Goal: Ask a question

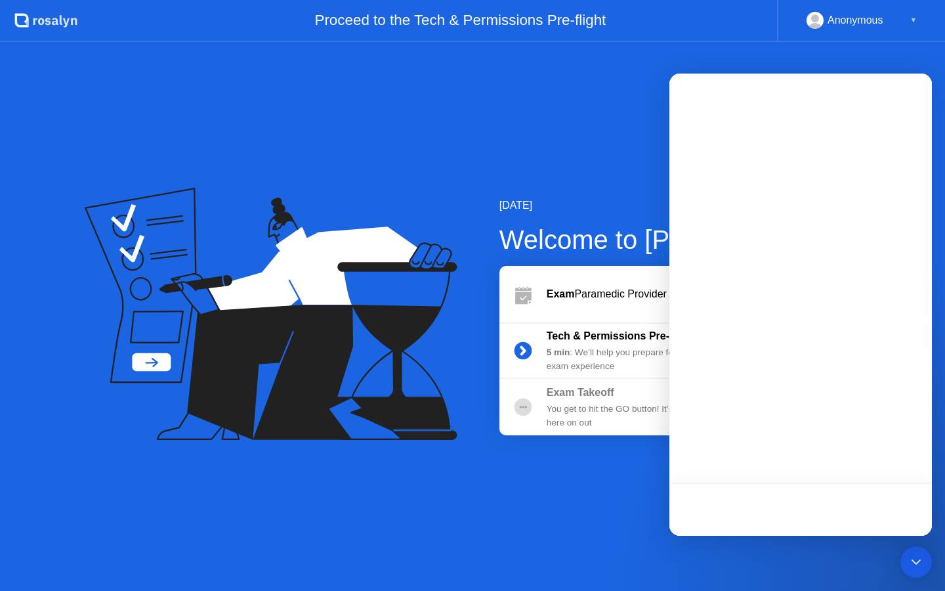
click at [636, 123] on div "[DATE] Welcome to [PERSON_NAME] Paramedic Provider Assessment - Stage Two Tech …" at bounding box center [472, 316] width 945 height 549
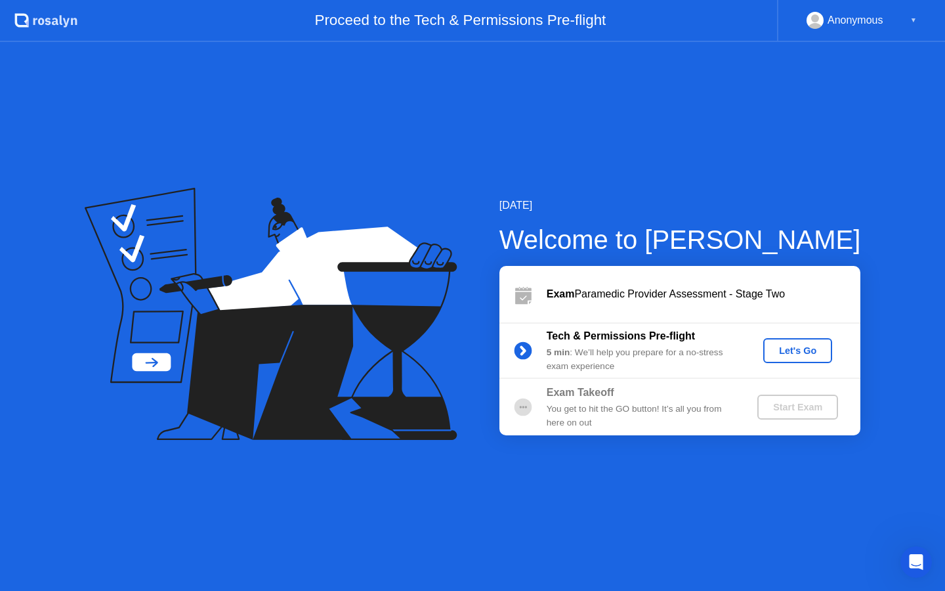
scroll to position [1311, 0]
click at [914, 556] on icon "Open Intercom Messenger" at bounding box center [915, 560] width 22 height 22
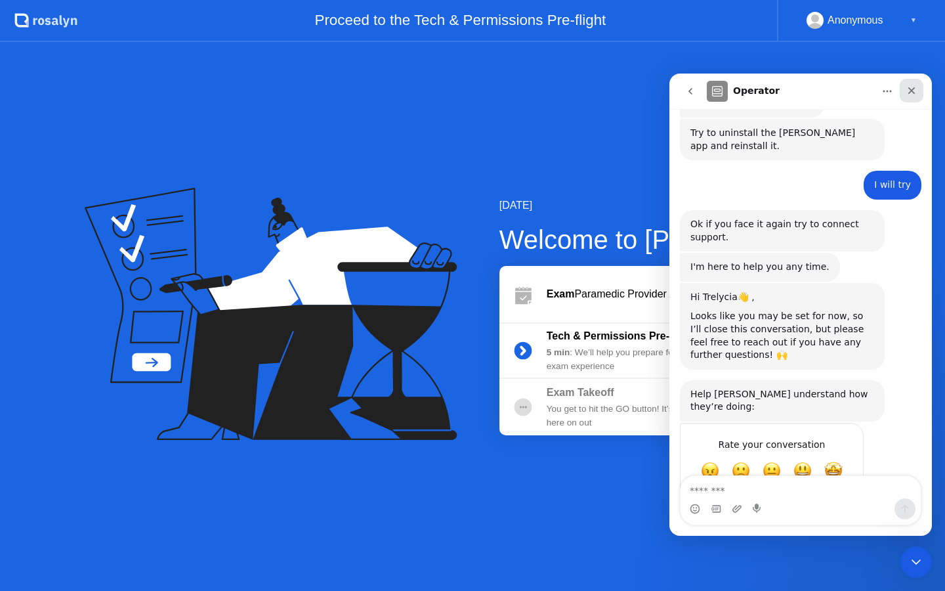
click at [907, 95] on icon "Close" at bounding box center [911, 90] width 11 height 11
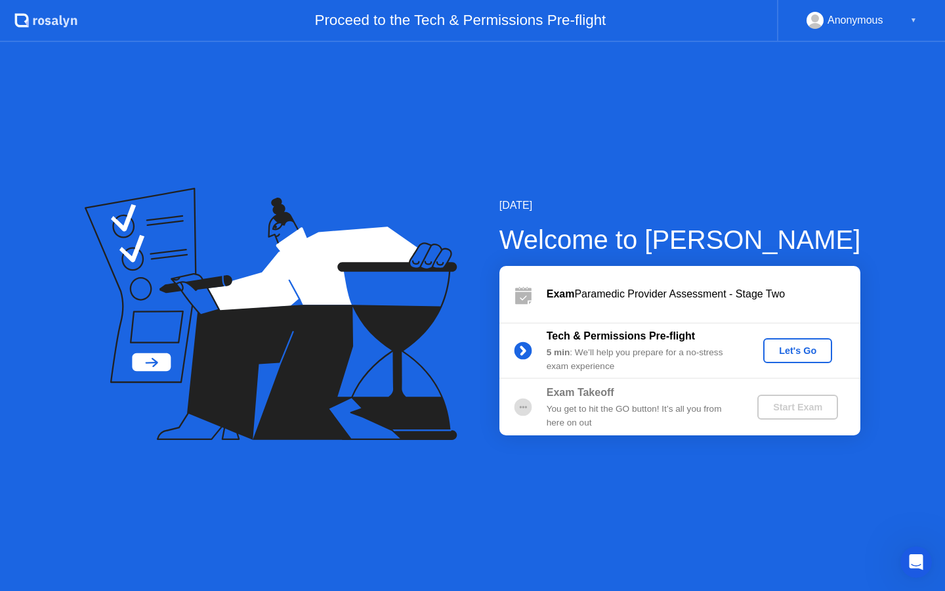
click at [784, 354] on div "Let's Go" at bounding box center [798, 350] width 58 height 11
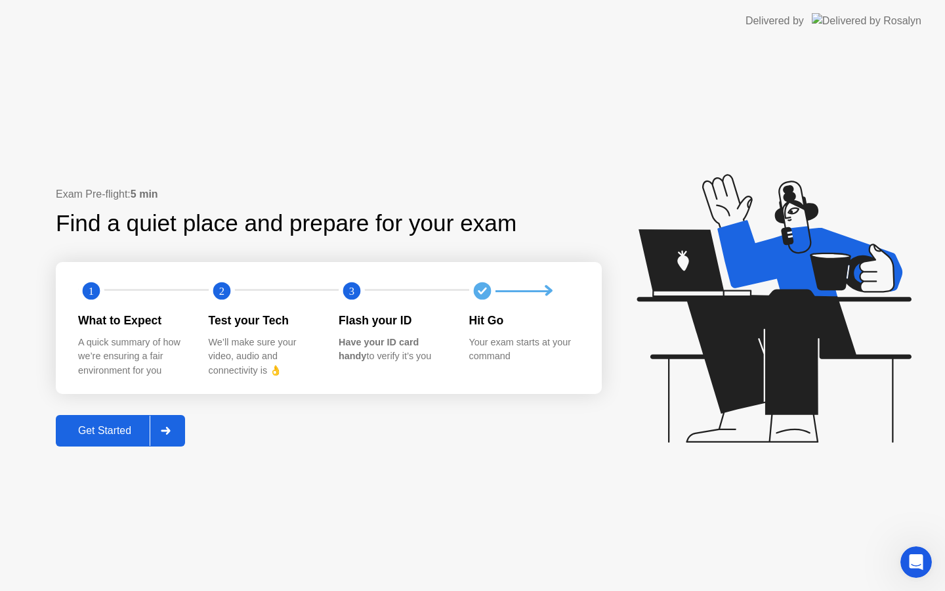
click at [179, 433] on div at bounding box center [166, 430] width 32 height 30
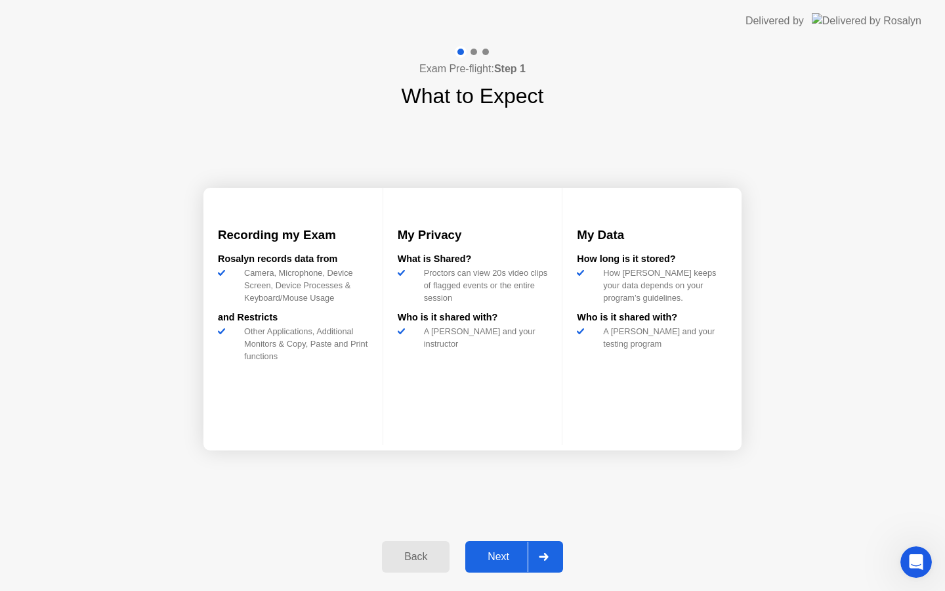
click at [492, 556] on div "Next" at bounding box center [498, 557] width 58 height 12
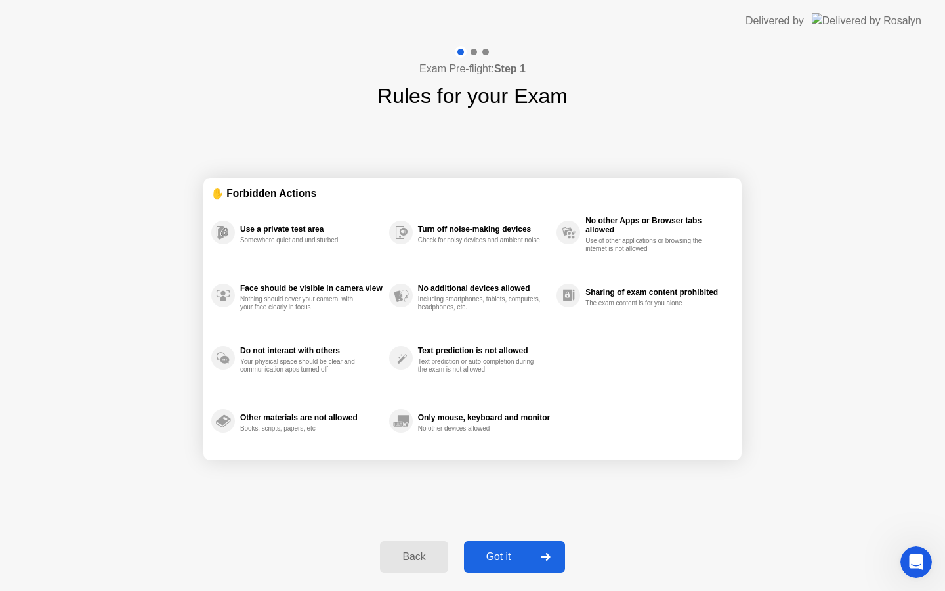
click at [492, 556] on div "Got it" at bounding box center [499, 557] width 62 height 12
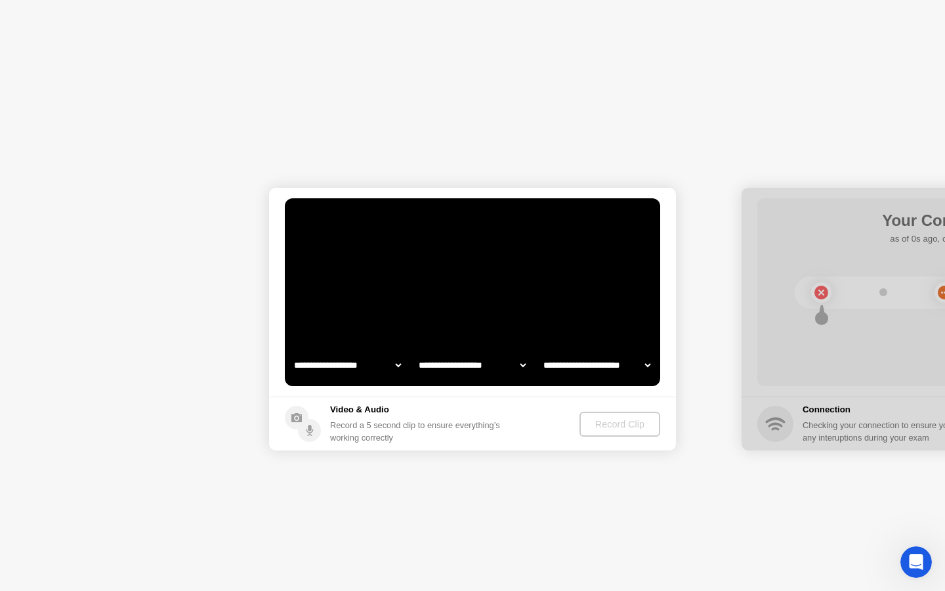
select select "**********"
select select "*******"
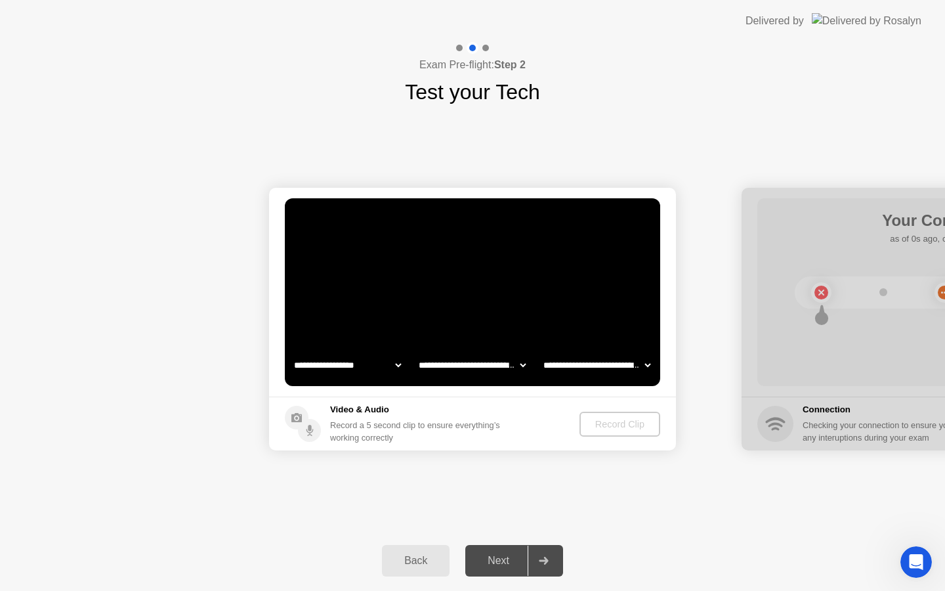
click at [939, 7] on header "Delivered by" at bounding box center [472, 21] width 945 height 42
click at [698, 103] on div "Exam Pre-flight: Step 2 Test your Tech" at bounding box center [472, 75] width 945 height 66
click at [789, 0] on div "Delivered by" at bounding box center [834, 21] width 176 height 42
click at [781, 150] on div "**********" at bounding box center [472, 319] width 945 height 423
click at [690, 70] on div "Exam Pre-flight: Step 2 Test your Tech" at bounding box center [472, 75] width 945 height 66
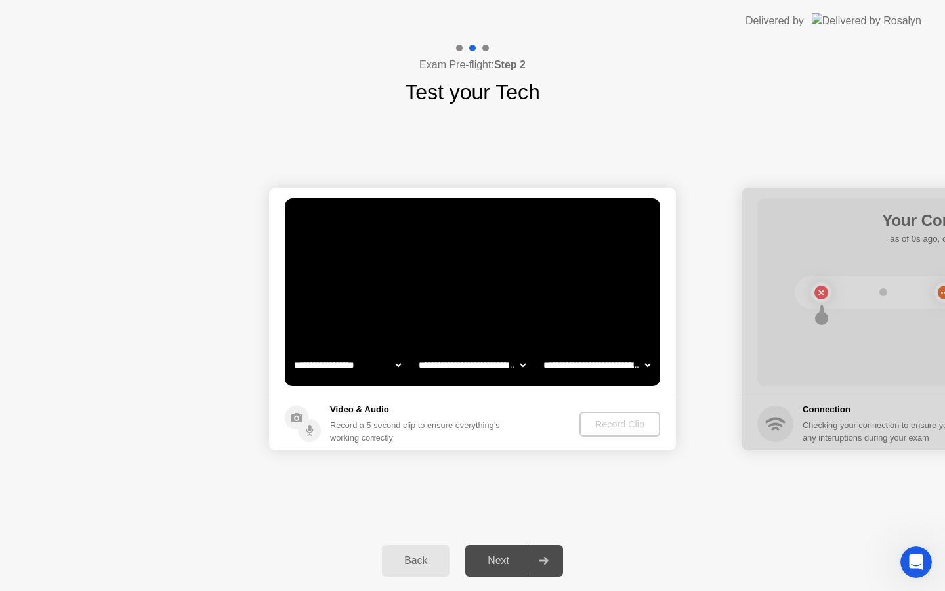
click at [754, 482] on div "**********" at bounding box center [472, 319] width 945 height 423
click at [912, 566] on icon "Open Intercom Messenger" at bounding box center [915, 560] width 22 height 22
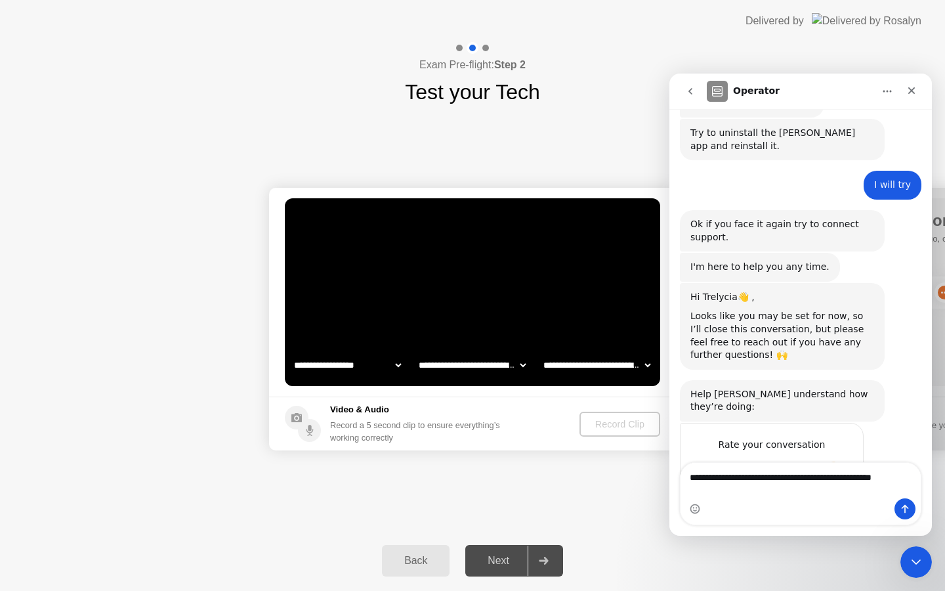
scroll to position [1325, 0]
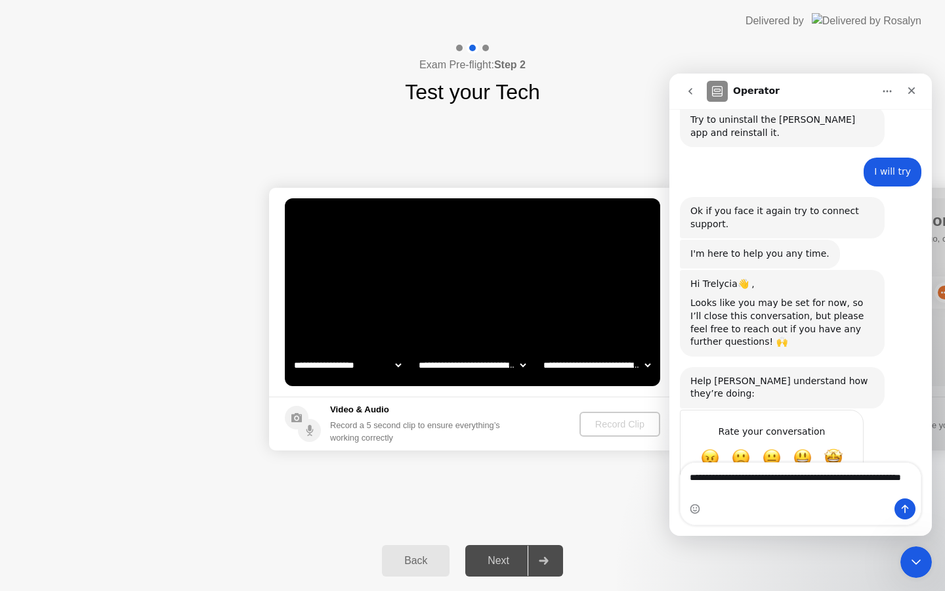
type textarea "**********"
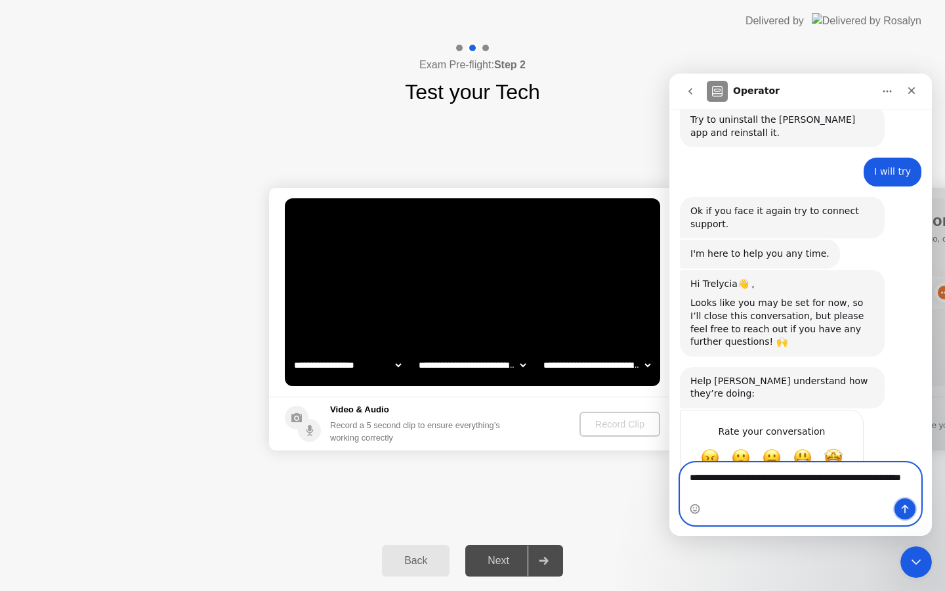
click at [905, 509] on icon "Send a message…" at bounding box center [905, 509] width 7 height 9
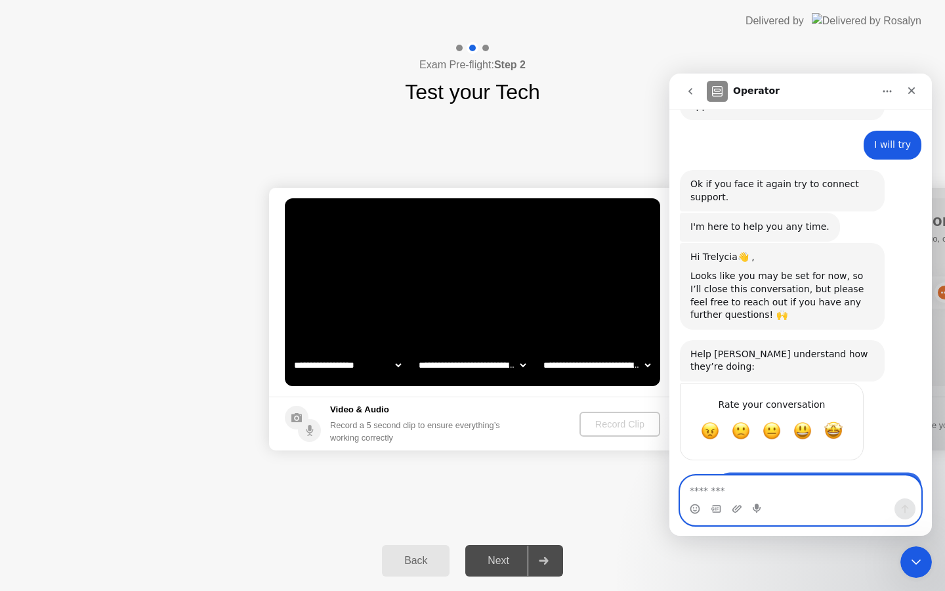
scroll to position [1363, 0]
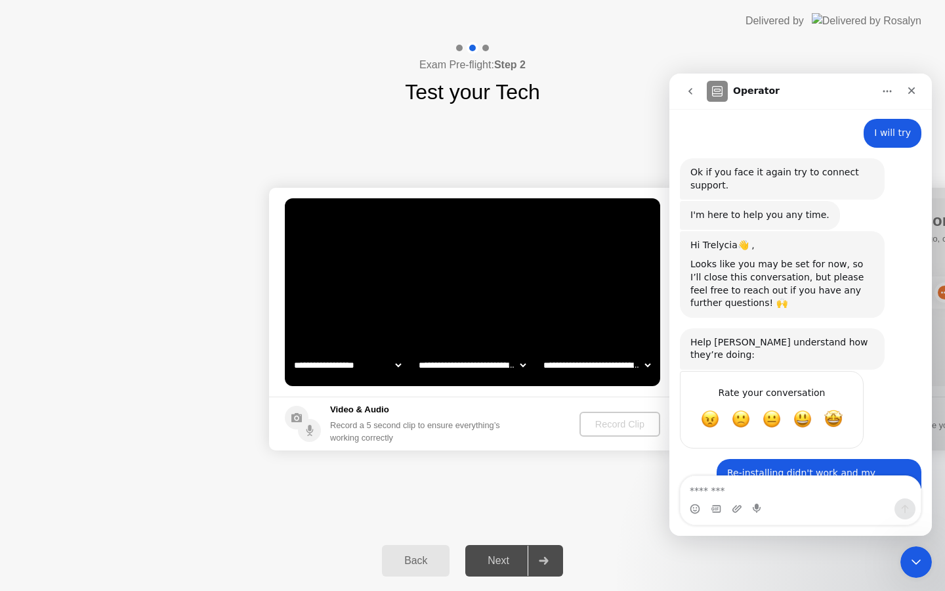
click at [909, 276] on div "Hi Trelycia👋 , Looks like you may be set for now, so I’ll close this conversati…" at bounding box center [801, 279] width 242 height 97
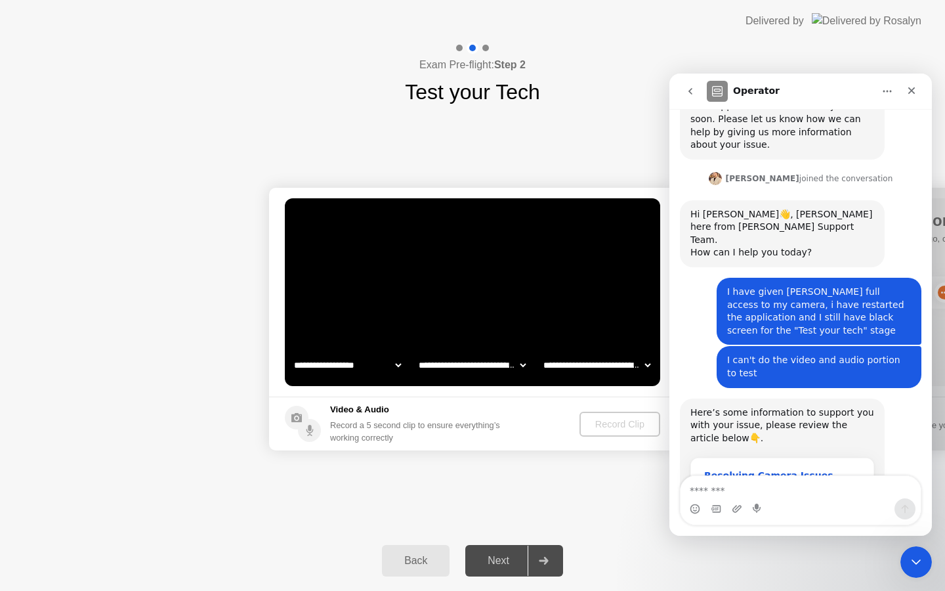
click at [759, 469] on div "Resolving Camera Issues During Exam Pre-Flight Checks" at bounding box center [782, 489] width 156 height 41
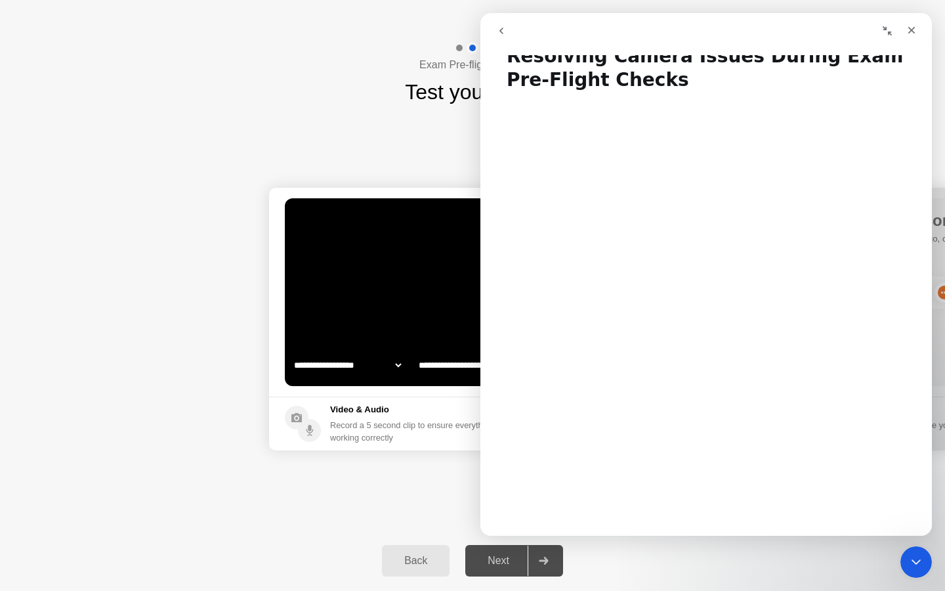
scroll to position [26, 0]
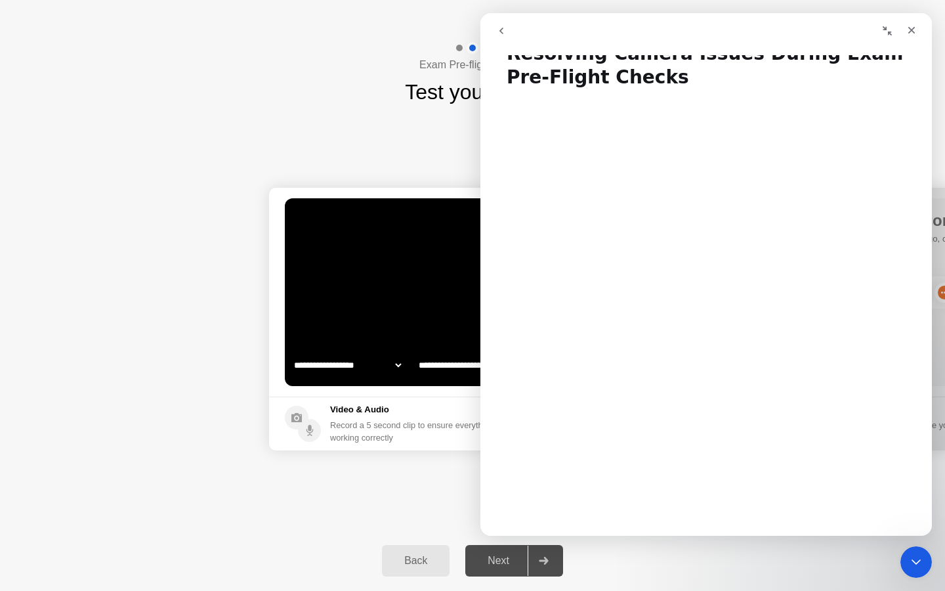
click at [504, 72] on h1 "Resolving Camera Issues During Exam Pre-Flight Checks" at bounding box center [706, 61] width 452 height 64
click at [501, 31] on icon "go back" at bounding box center [501, 31] width 11 height 11
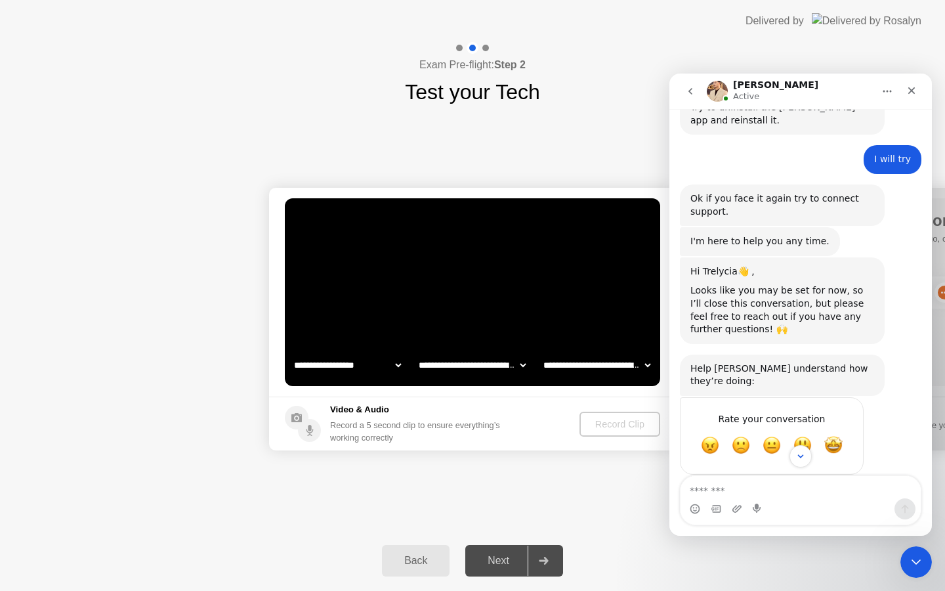
scroll to position [1437, 0]
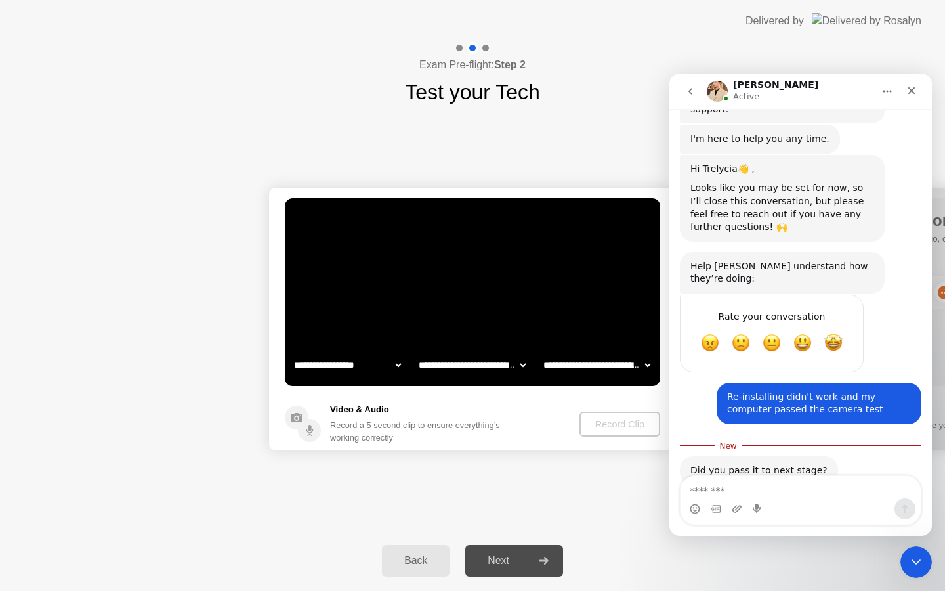
click at [906, 252] on div "Help [PERSON_NAME] understand how they’re doing: Operator • 5m ago" at bounding box center [801, 273] width 242 height 43
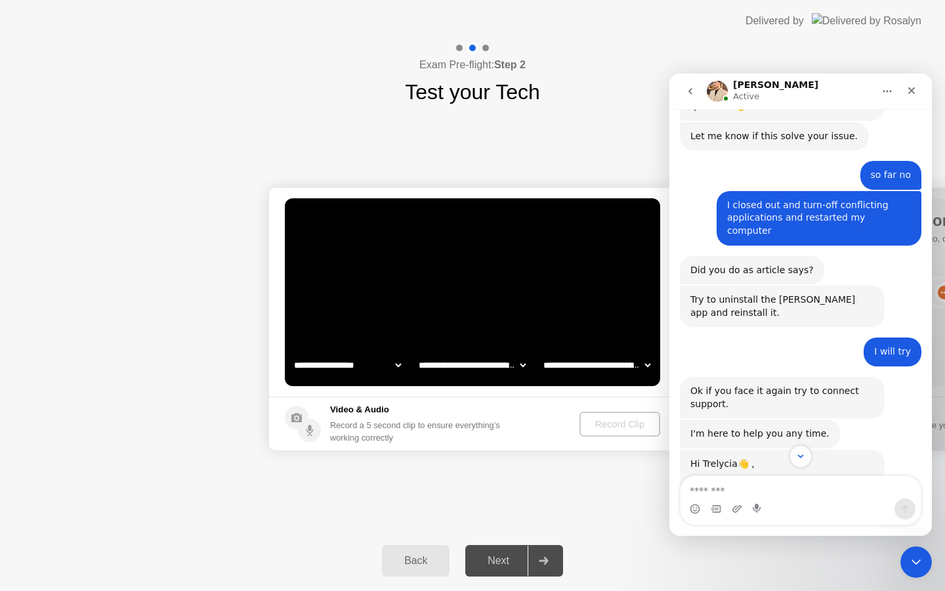
scroll to position [862, 0]
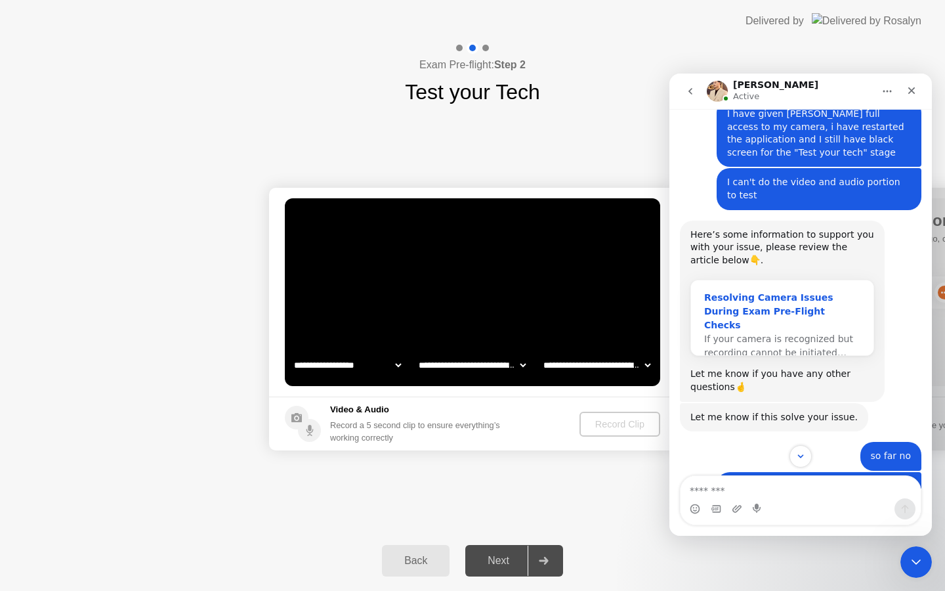
click at [777, 291] on div "Resolving Camera Issues During Exam Pre-Flight Checks" at bounding box center [782, 311] width 156 height 41
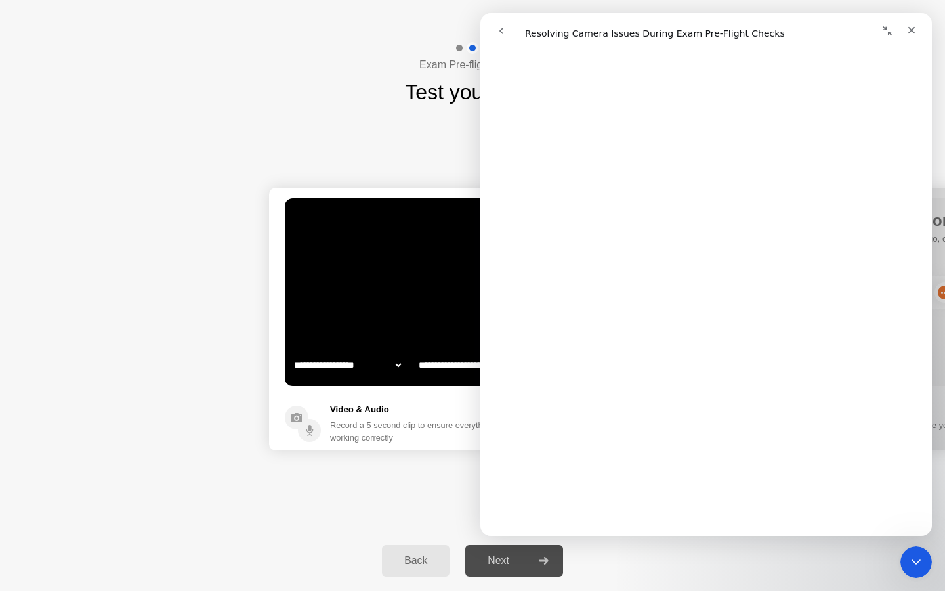
scroll to position [184, 0]
click at [921, 563] on icon "Close Intercom Messenger" at bounding box center [914, 560] width 16 height 16
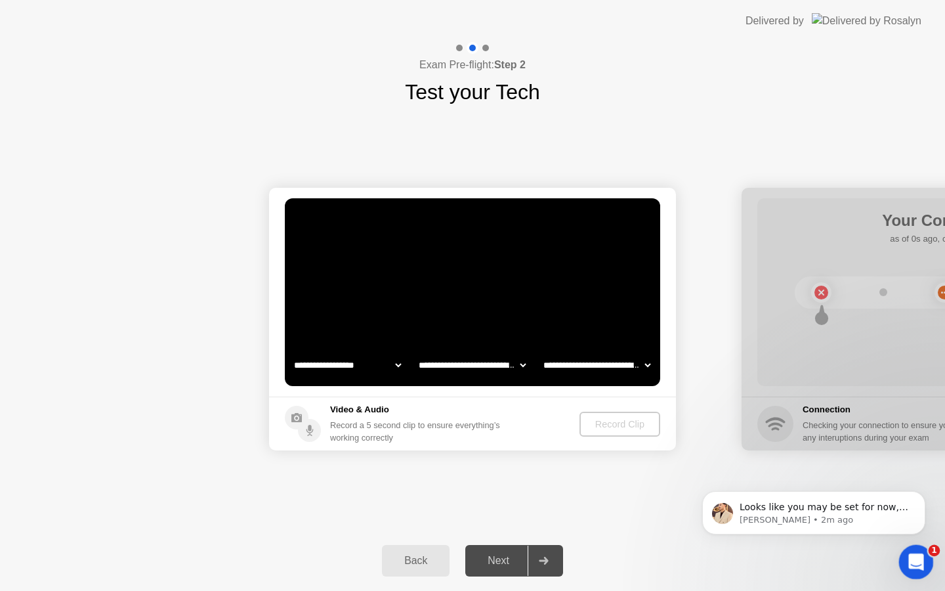
scroll to position [0, 0]
click at [852, 512] on p "Looks like you may be set for now, so I’ll close this conversation, but please …" at bounding box center [824, 507] width 169 height 13
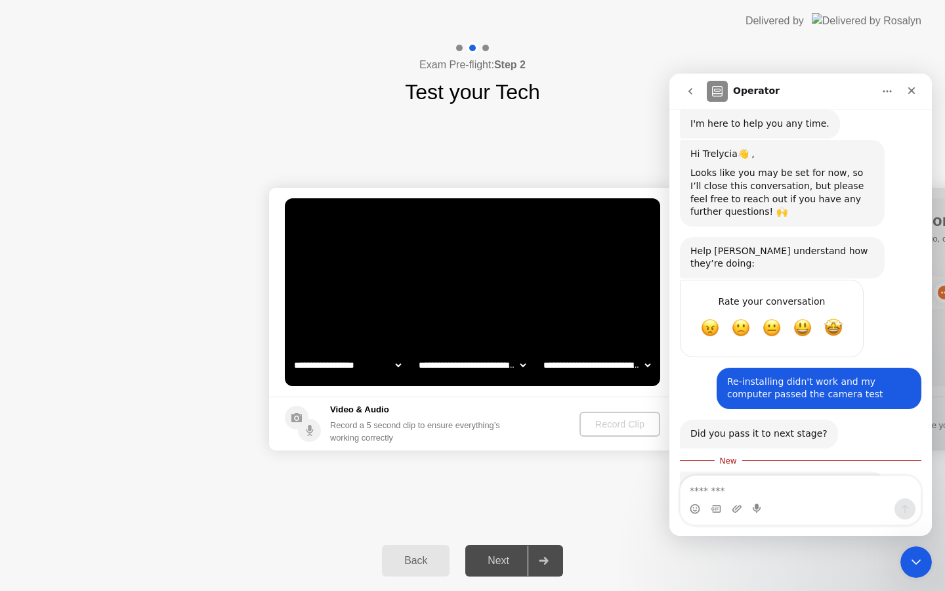
scroll to position [1536, 0]
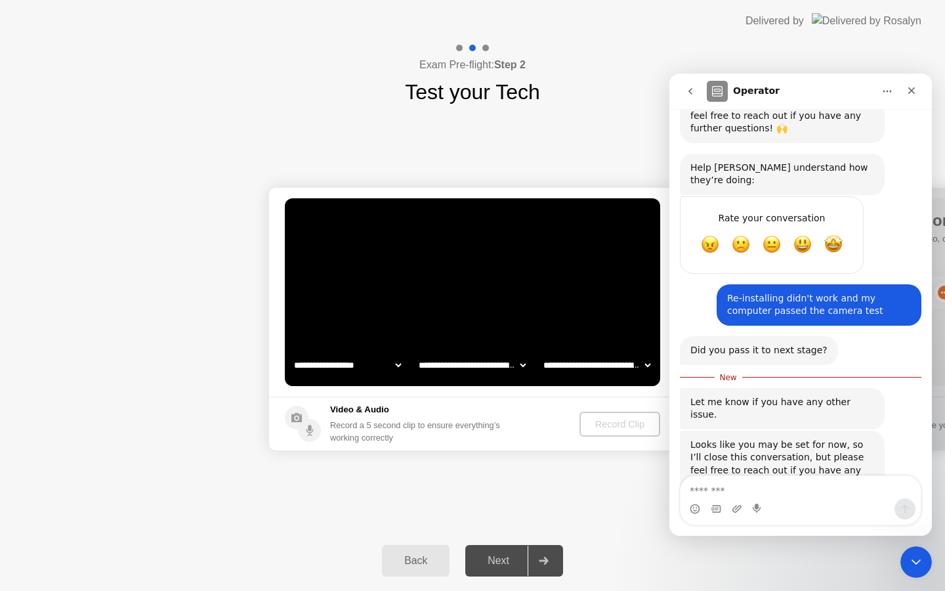
click at [794, 494] on textarea "Message…" at bounding box center [801, 487] width 240 height 22
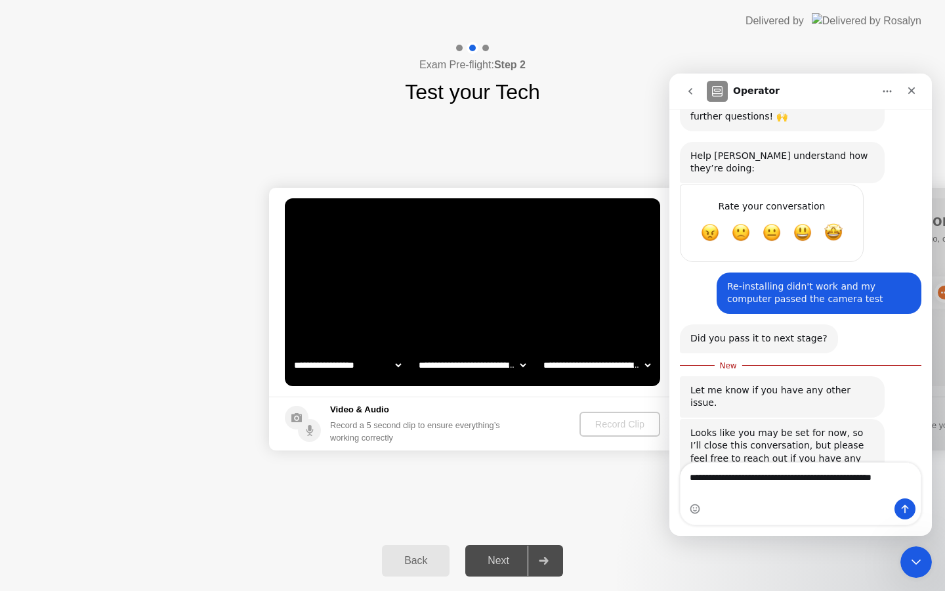
scroll to position [1549, 0]
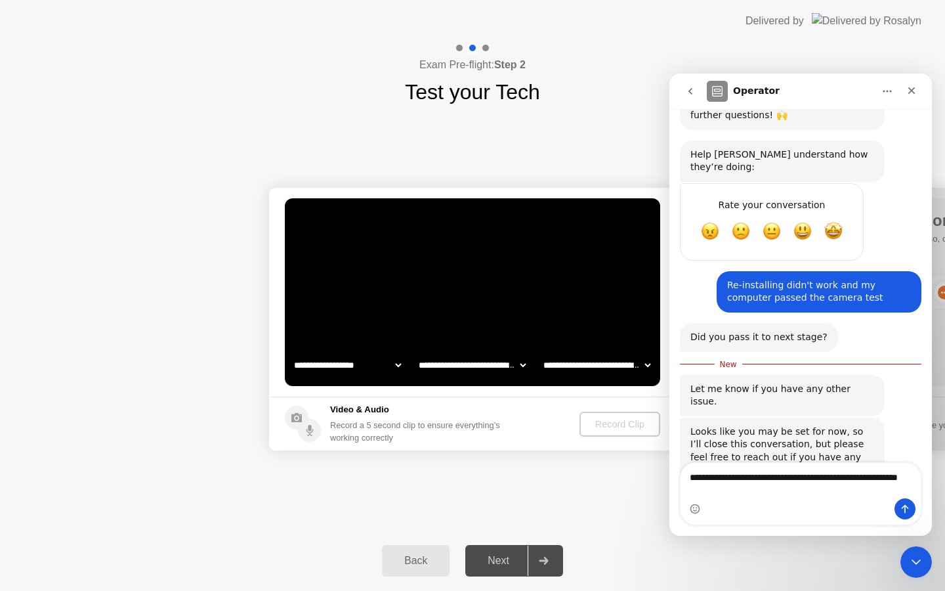
type textarea "**********"
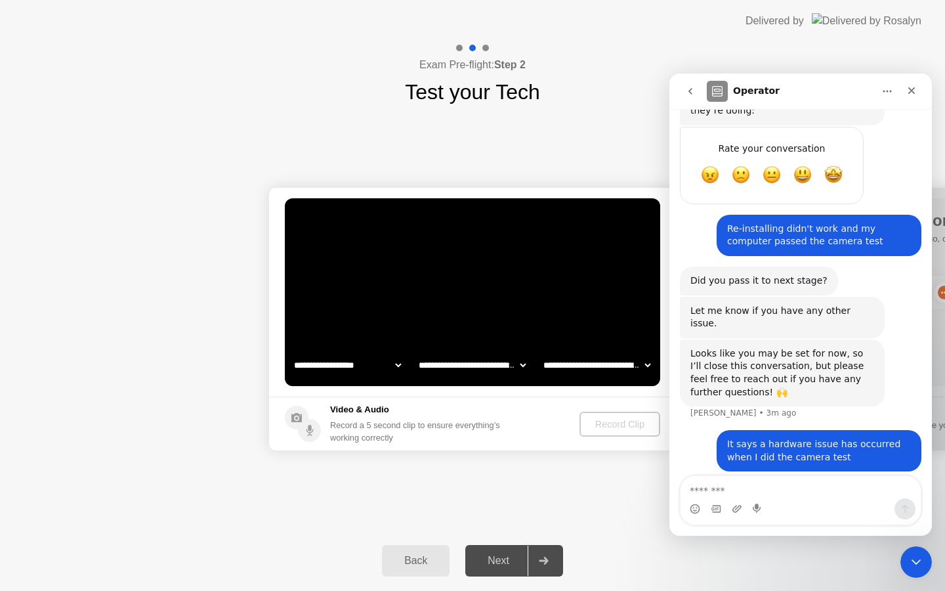
scroll to position [1617, 0]
